Goal: Task Accomplishment & Management: Manage account settings

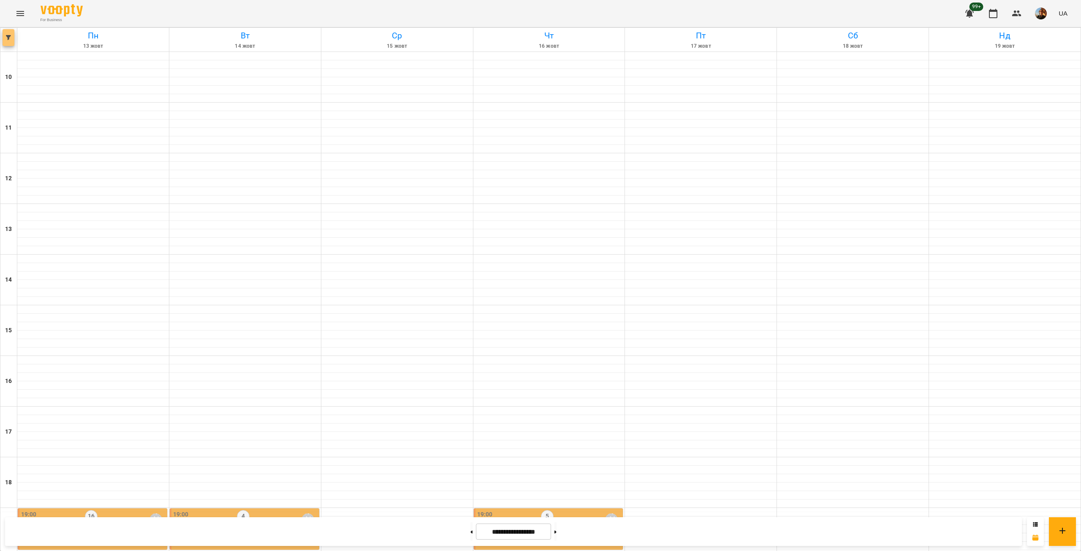
click at [11, 42] on button "button" at bounding box center [9, 37] width 12 height 17
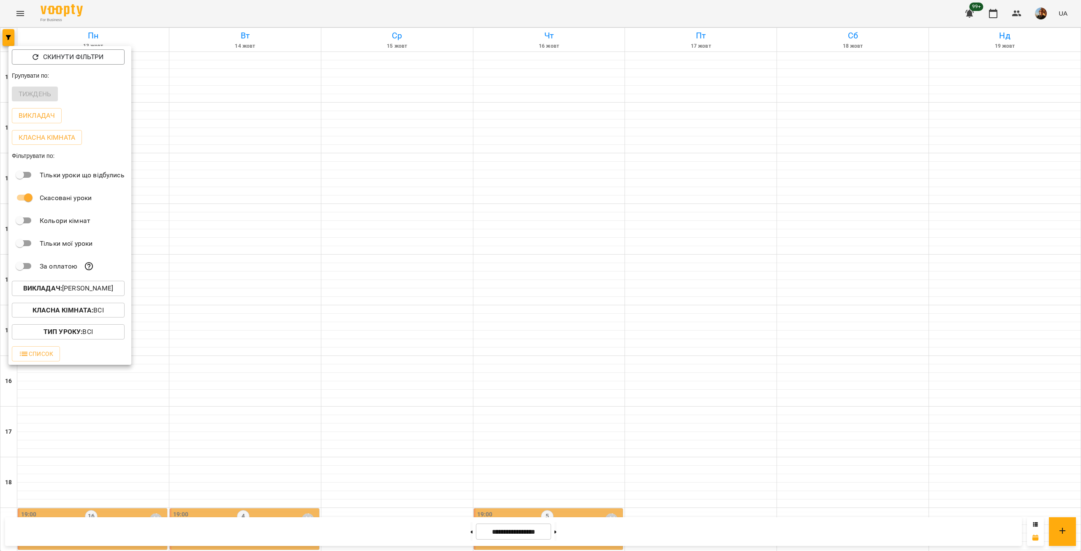
click at [56, 292] on b "Викладач :" at bounding box center [42, 288] width 39 height 8
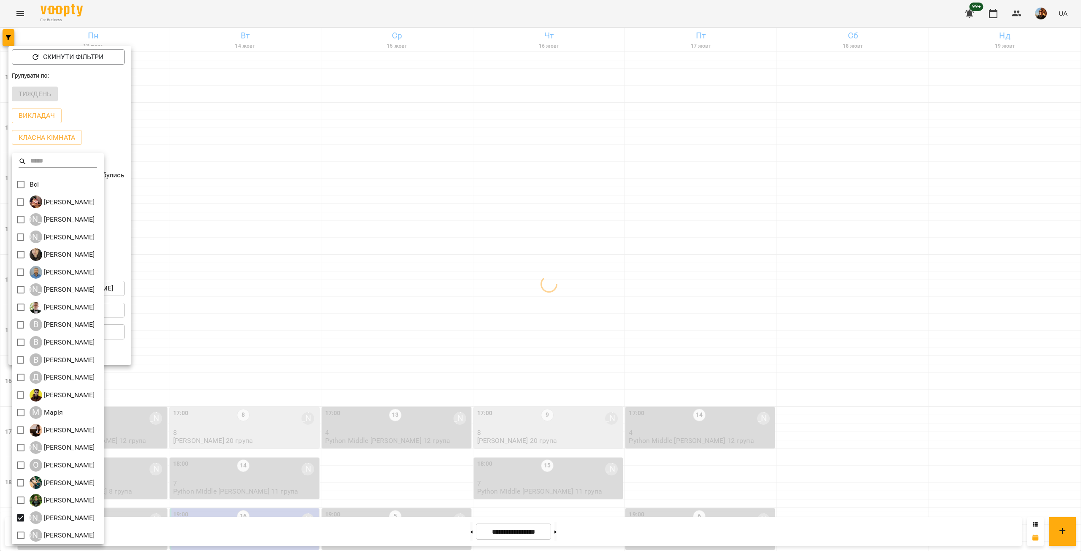
click at [344, 339] on div at bounding box center [540, 275] width 1081 height 551
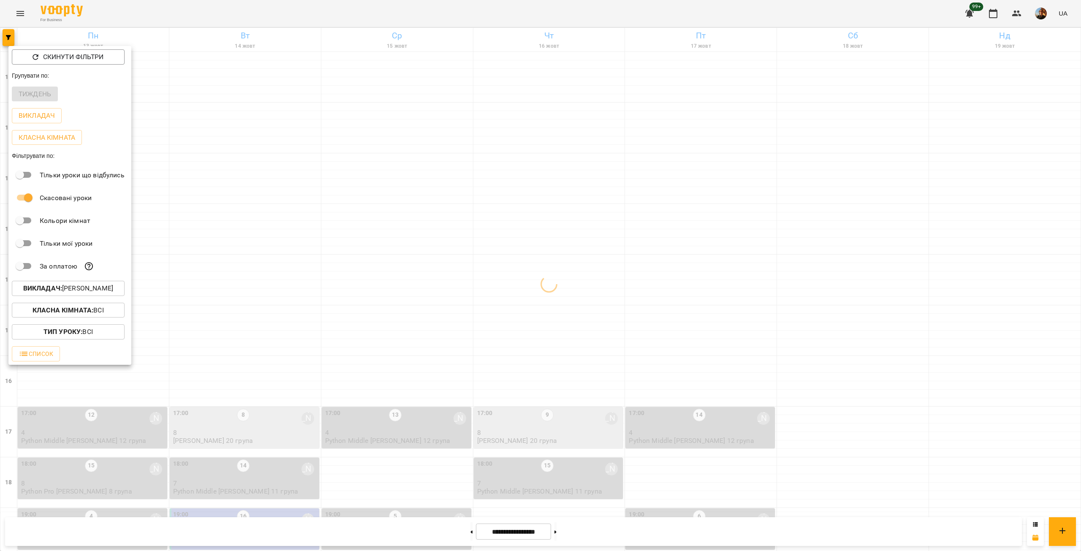
click at [247, 344] on div at bounding box center [540, 275] width 1081 height 551
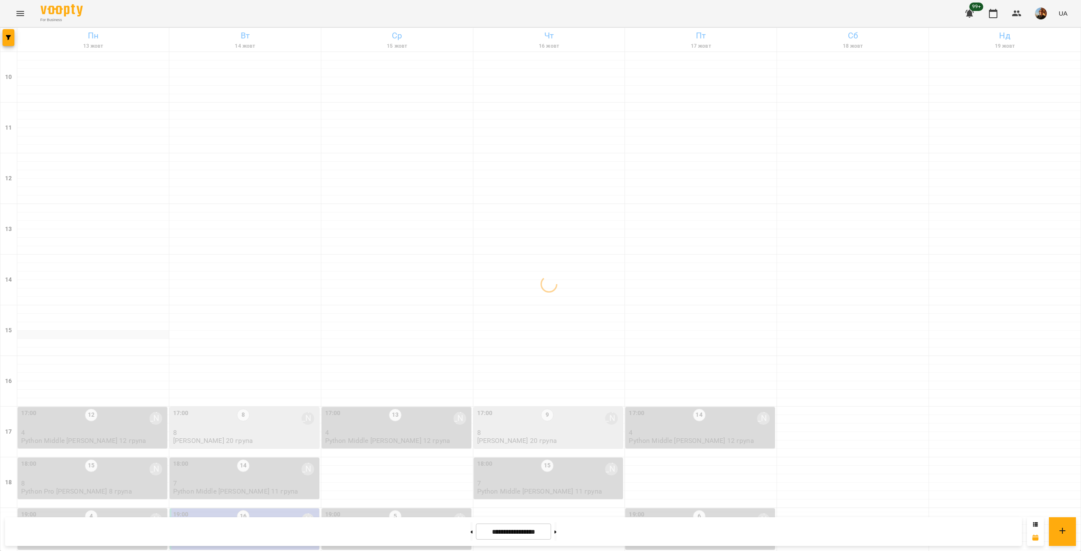
scroll to position [198, 0]
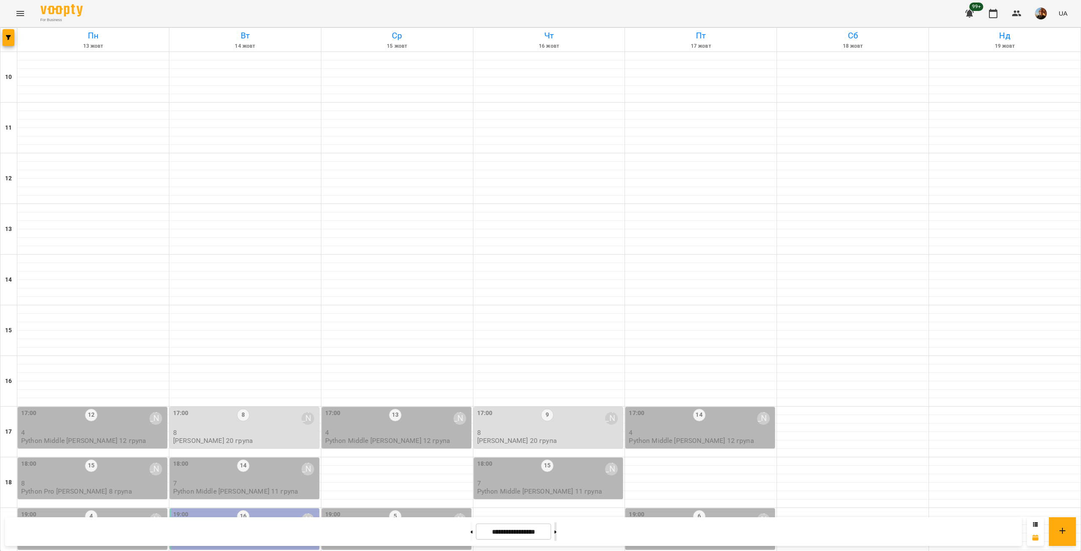
click at [557, 540] on button at bounding box center [555, 531] width 2 height 19
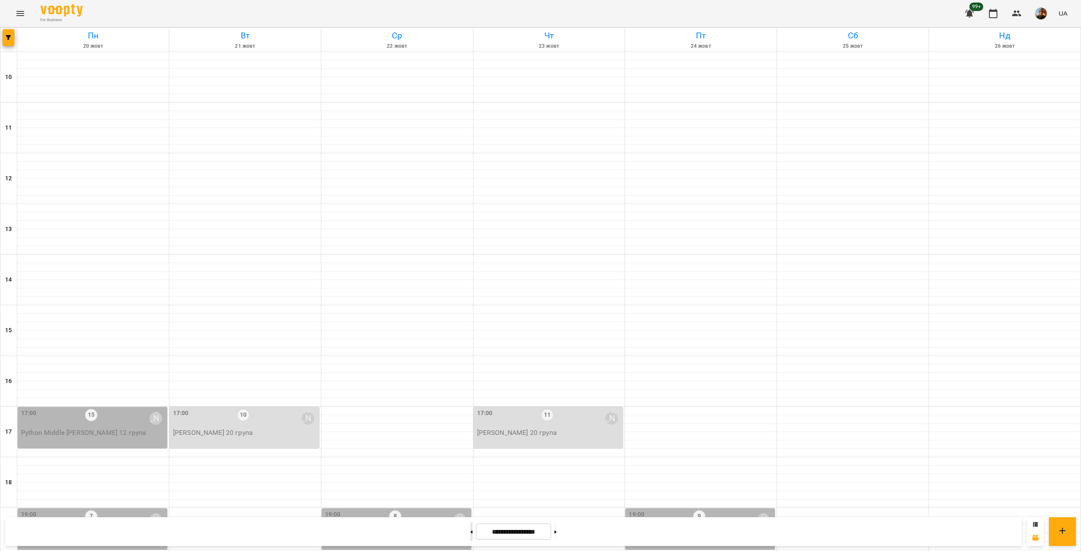
click at [470, 537] on button at bounding box center [471, 531] width 2 height 19
type input "**********"
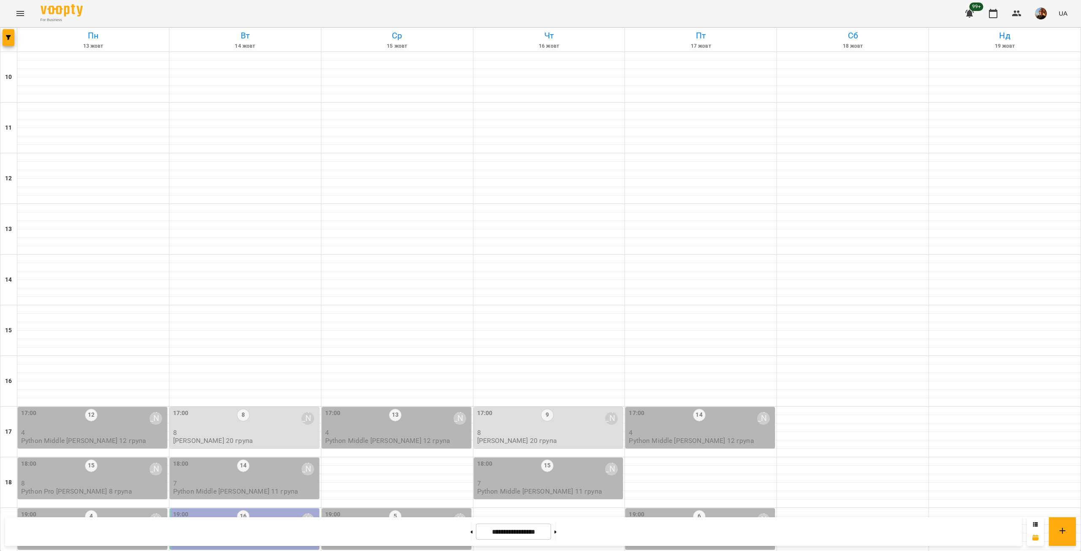
click at [109, 459] on div "18:00 15 Юрій Шпак" at bounding box center [93, 468] width 144 height 19
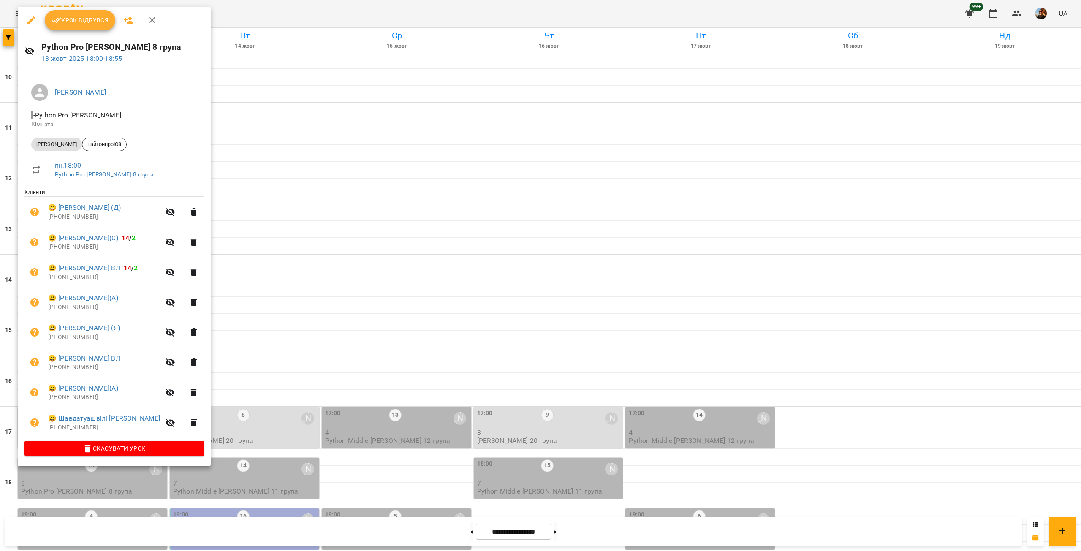
click at [236, 150] on div at bounding box center [540, 275] width 1081 height 551
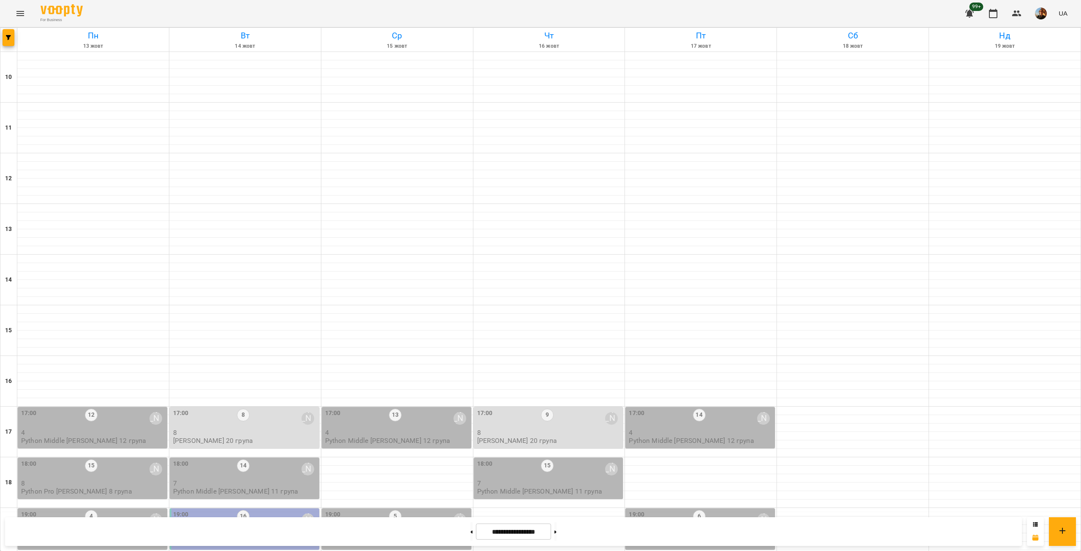
click at [117, 459] on div "18:00 15 Юрій Шпак" at bounding box center [93, 468] width 144 height 19
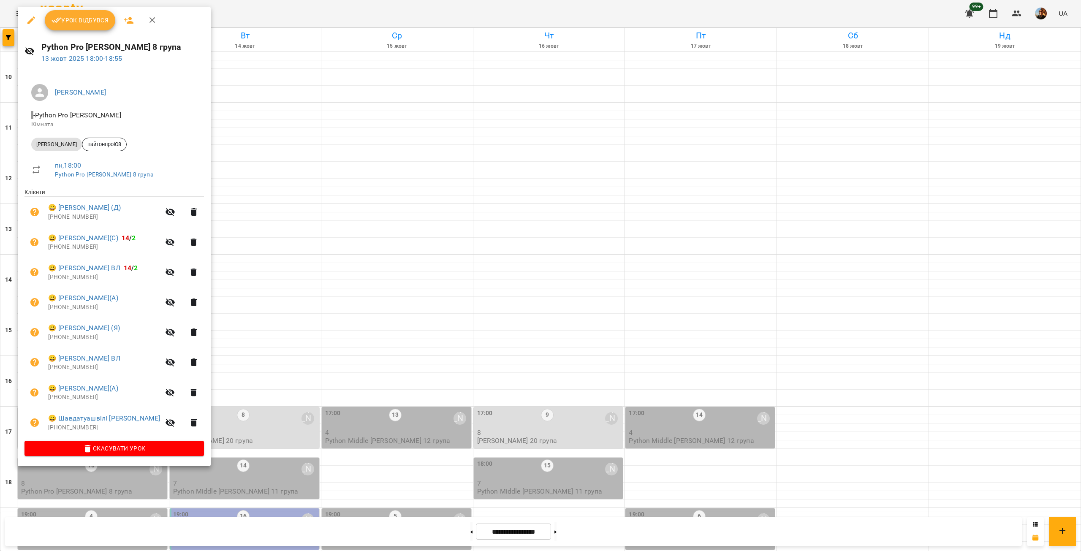
click at [257, 170] on div at bounding box center [540, 275] width 1081 height 551
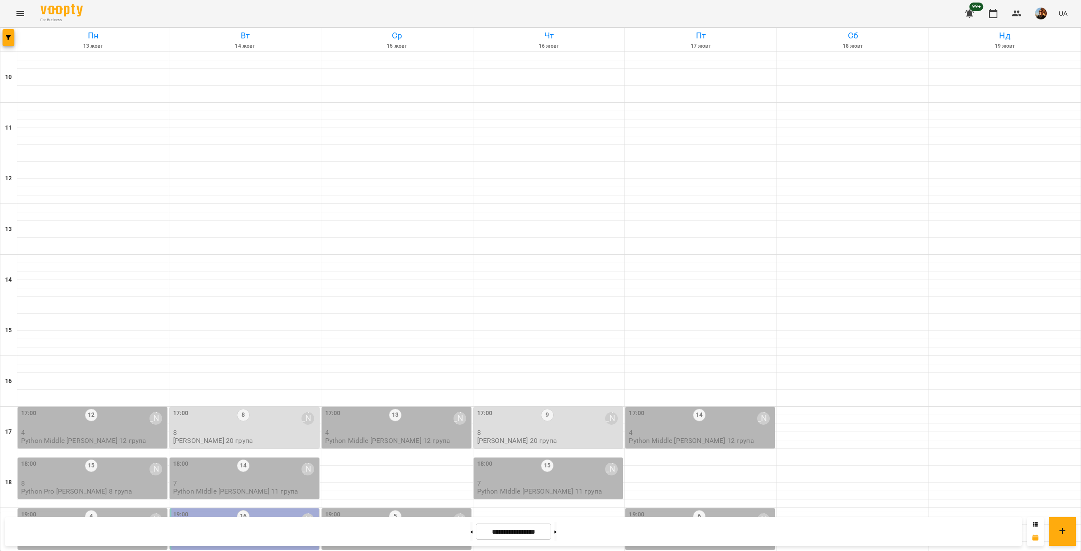
click at [282, 480] on p "7" at bounding box center [245, 483] width 144 height 7
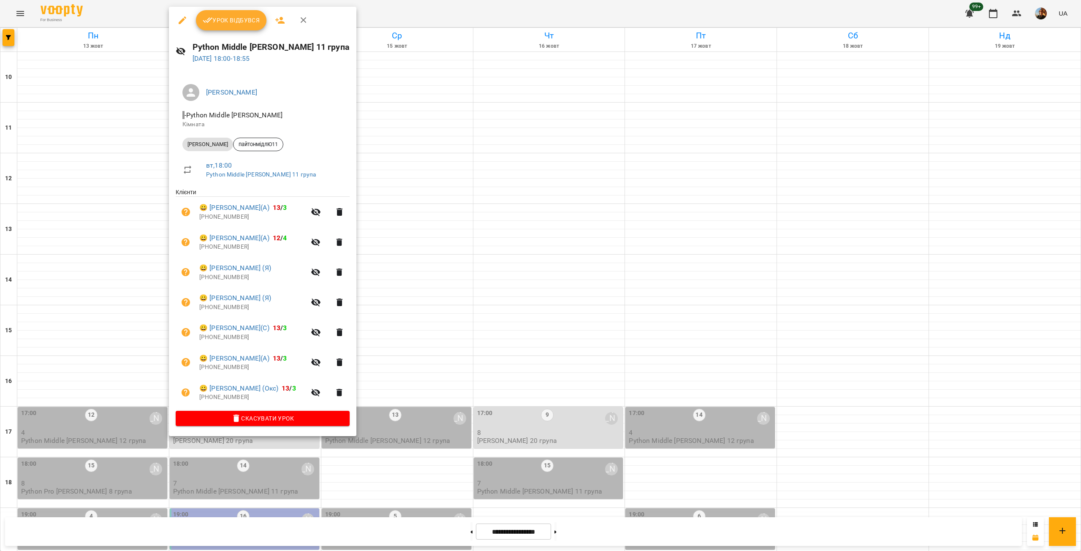
click at [400, 179] on div at bounding box center [540, 275] width 1081 height 551
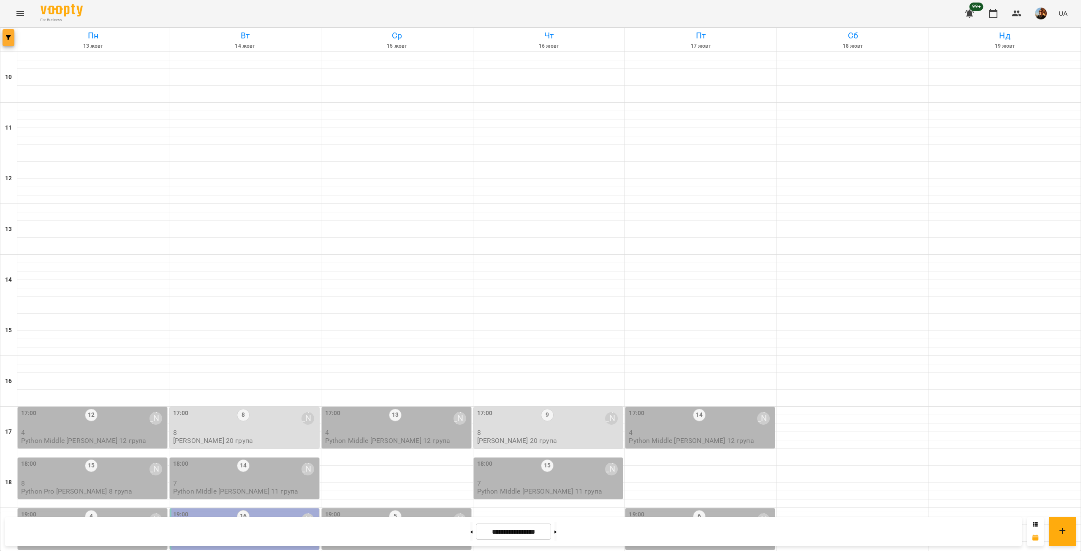
click at [11, 36] on span "button" at bounding box center [9, 37] width 12 height 5
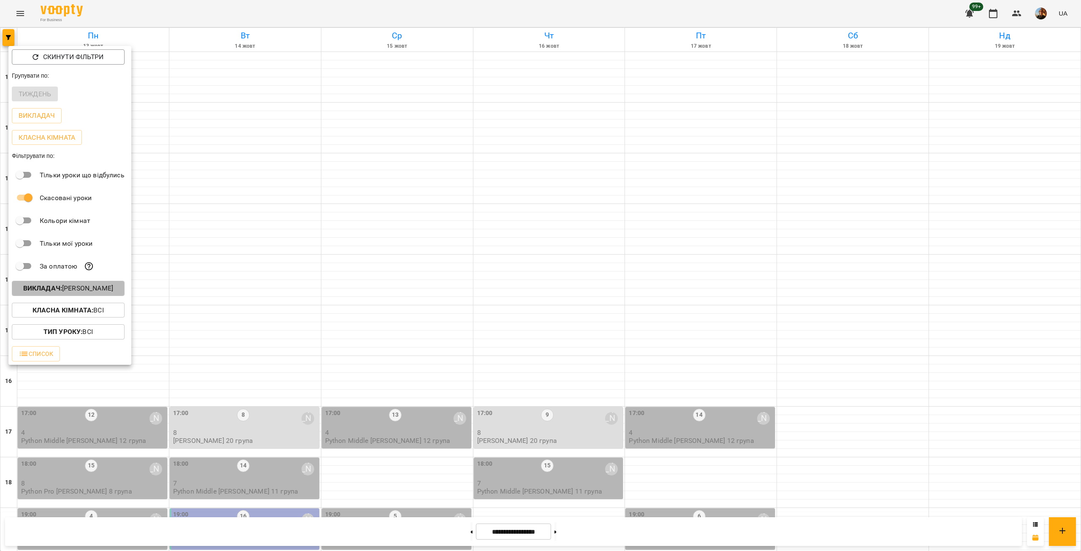
click at [73, 292] on p "Викладач : Юрій Шпак" at bounding box center [68, 288] width 90 height 10
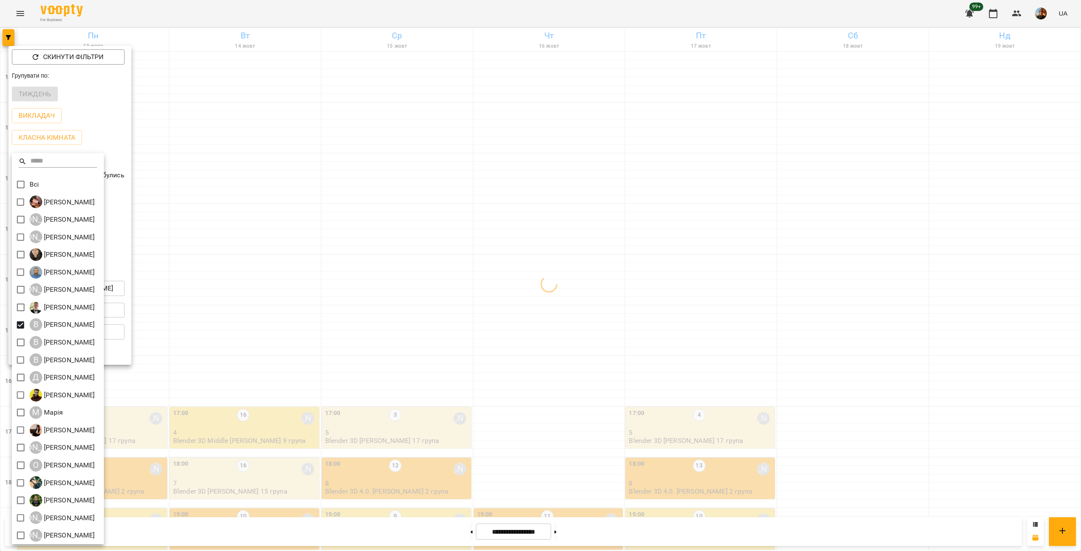
click at [286, 165] on div at bounding box center [540, 275] width 1081 height 551
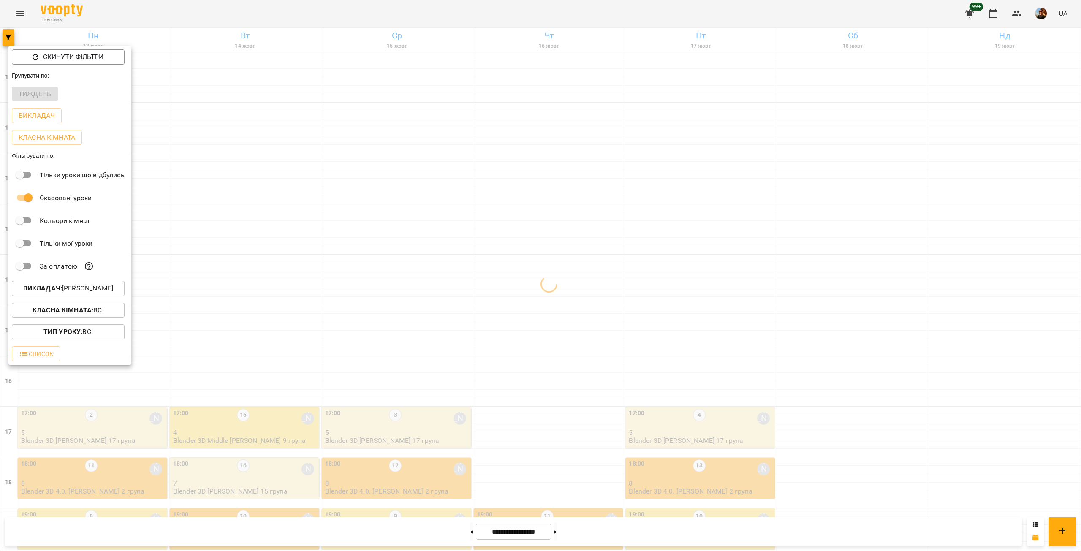
click at [286, 165] on div at bounding box center [540, 275] width 1081 height 551
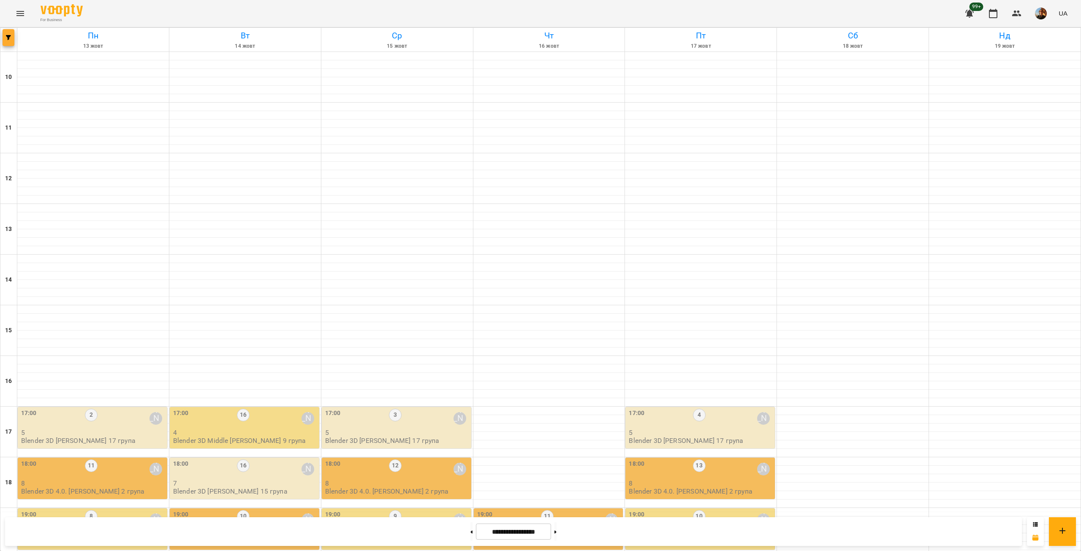
click at [6, 36] on icon "button" at bounding box center [8, 37] width 5 height 5
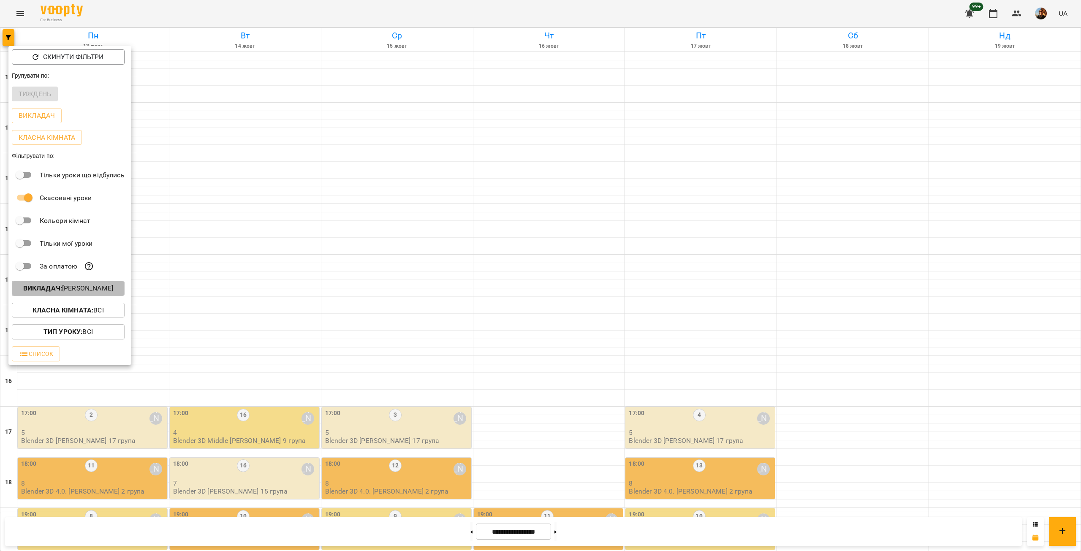
click at [90, 287] on p "Викладач : Владислав Границький" at bounding box center [68, 288] width 90 height 10
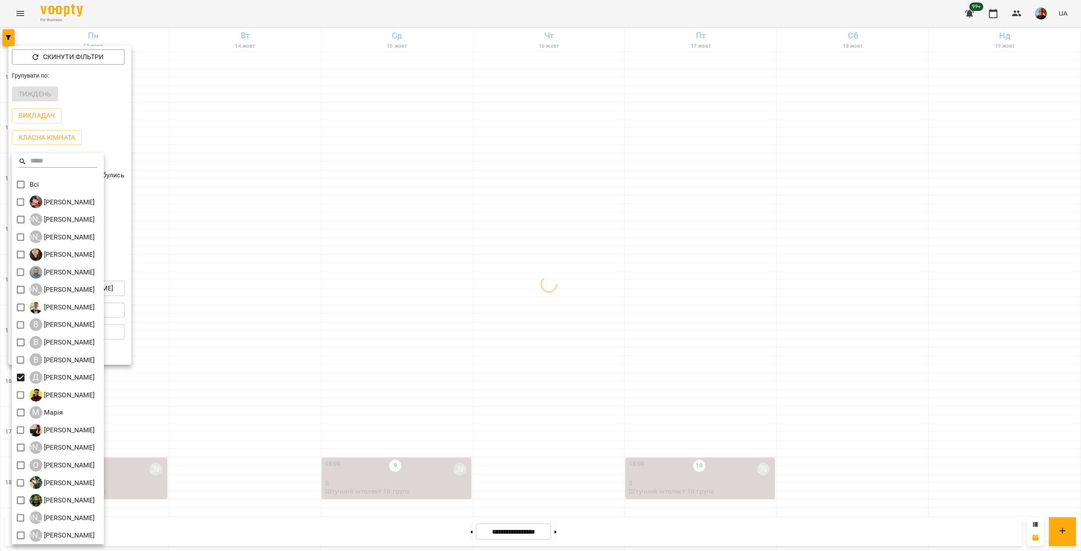
click at [334, 230] on div at bounding box center [540, 275] width 1081 height 551
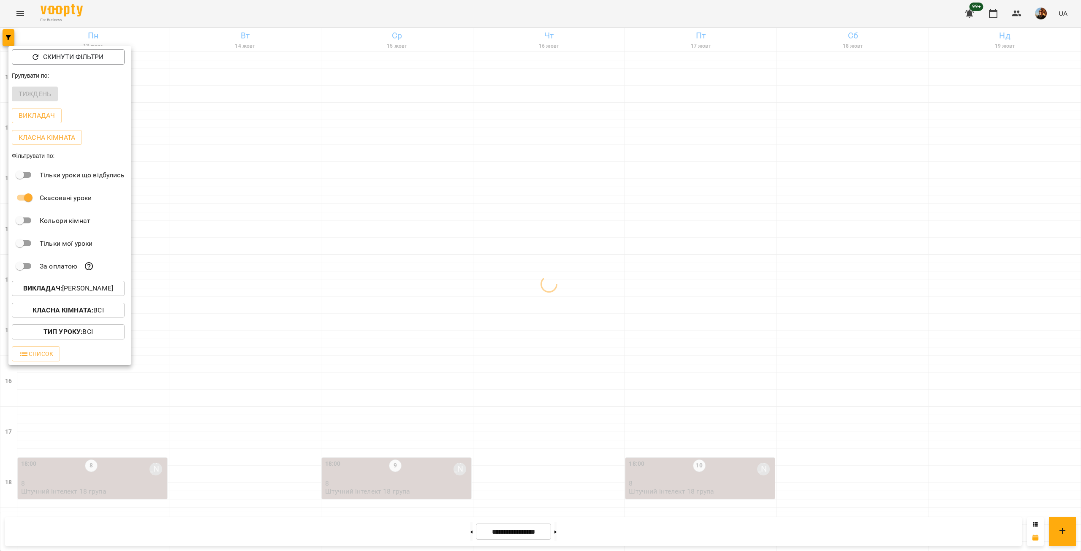
click at [237, 229] on div at bounding box center [540, 275] width 1081 height 551
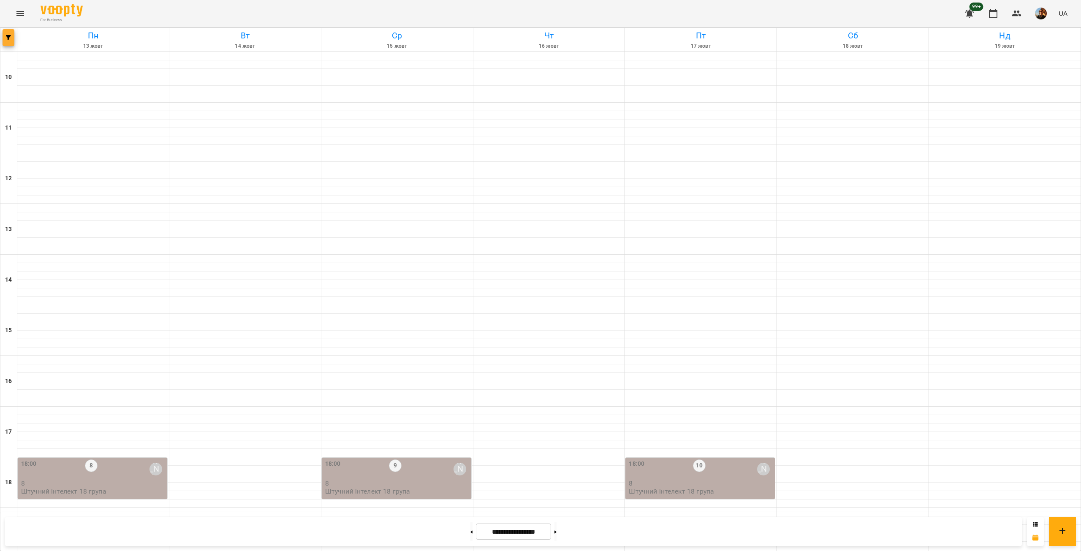
click at [4, 38] on span "button" at bounding box center [9, 37] width 12 height 5
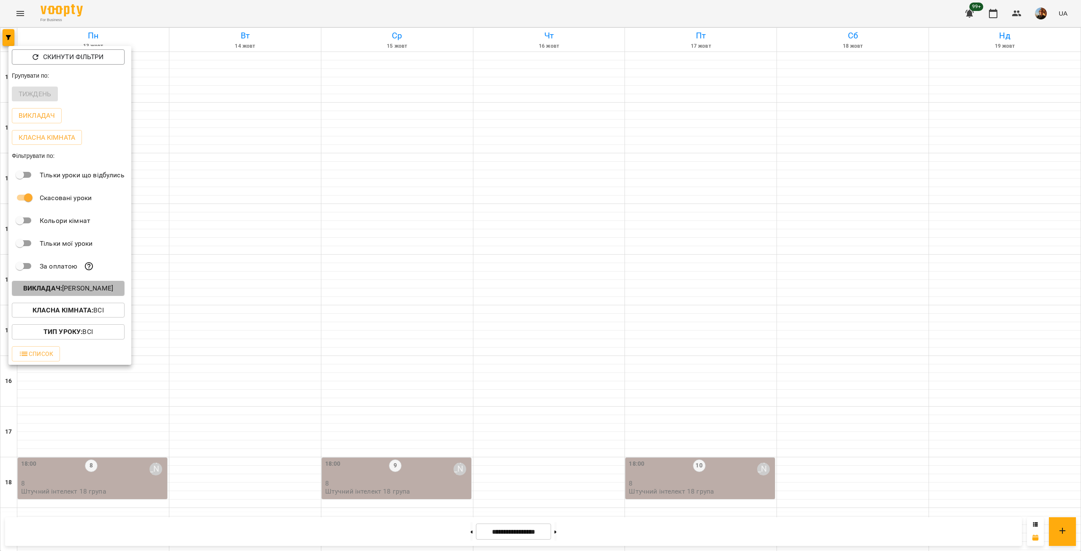
click at [82, 293] on p "Викладач : Денис Замрій" at bounding box center [68, 288] width 90 height 10
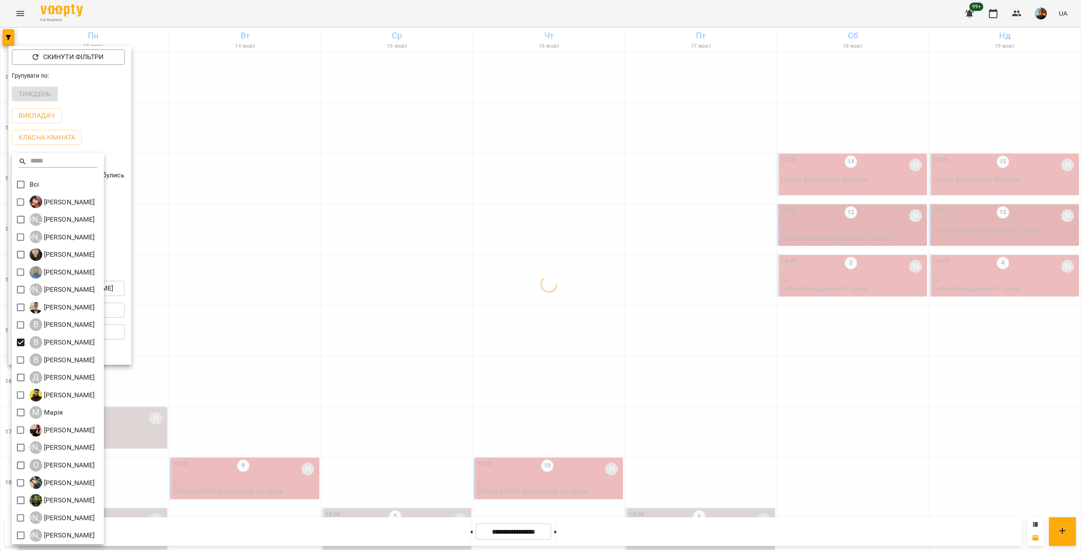
click at [291, 160] on div at bounding box center [540, 275] width 1081 height 551
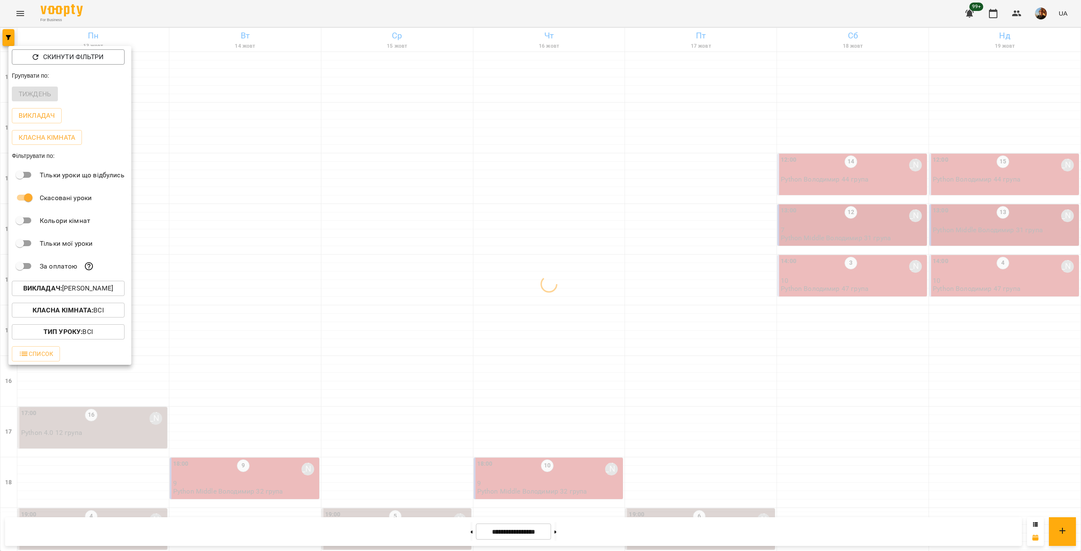
click at [269, 188] on div at bounding box center [540, 275] width 1081 height 551
